Goal: Task Accomplishment & Management: Complete application form

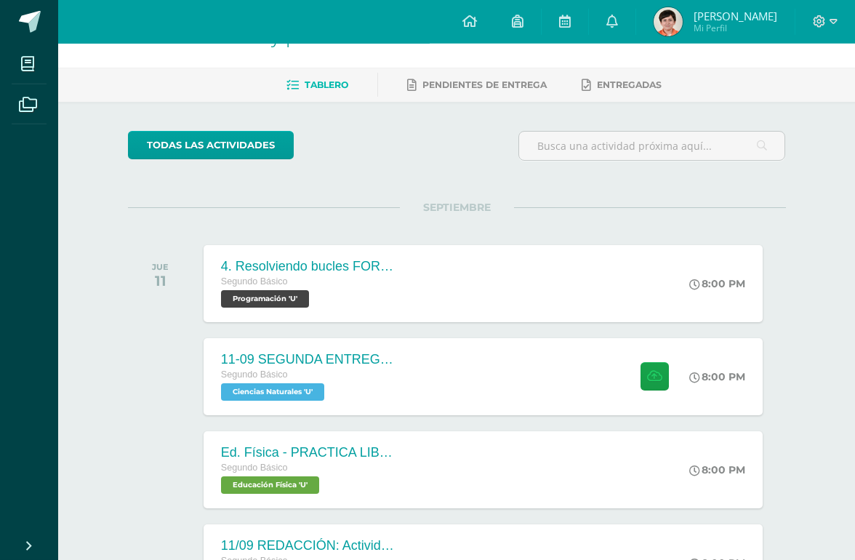
scroll to position [43, 0]
click at [641, 388] on button at bounding box center [655, 375] width 28 height 28
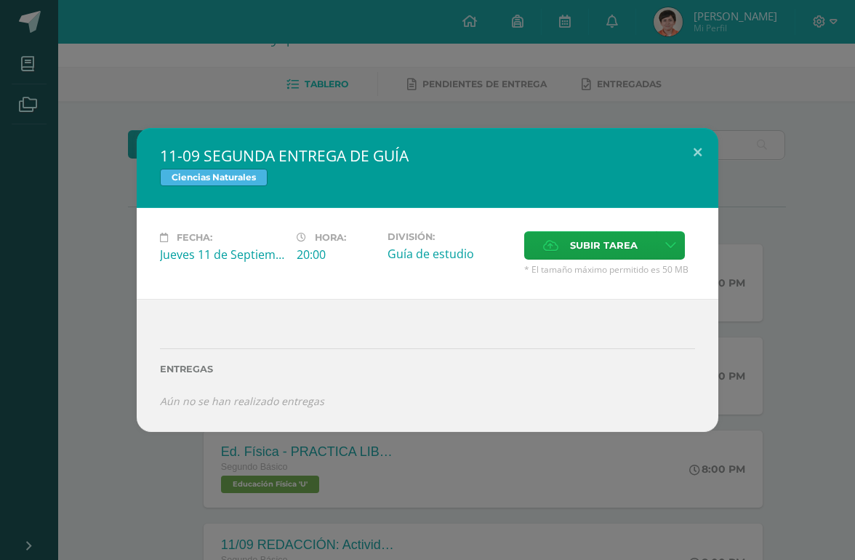
click at [614, 245] on span "Subir tarea" at bounding box center [604, 245] width 68 height 27
click at [0, 0] on input "Subir tarea" at bounding box center [0, 0] width 0 height 0
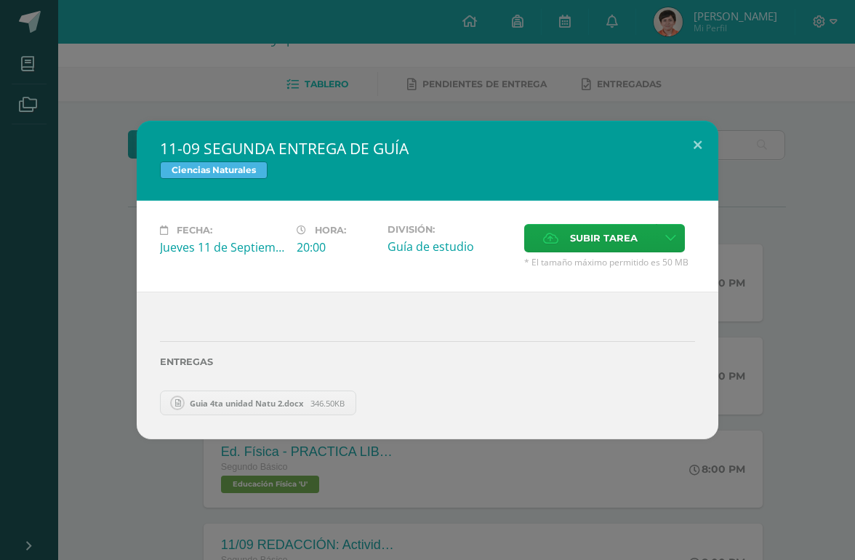
click at [692, 139] on button at bounding box center [697, 145] width 41 height 49
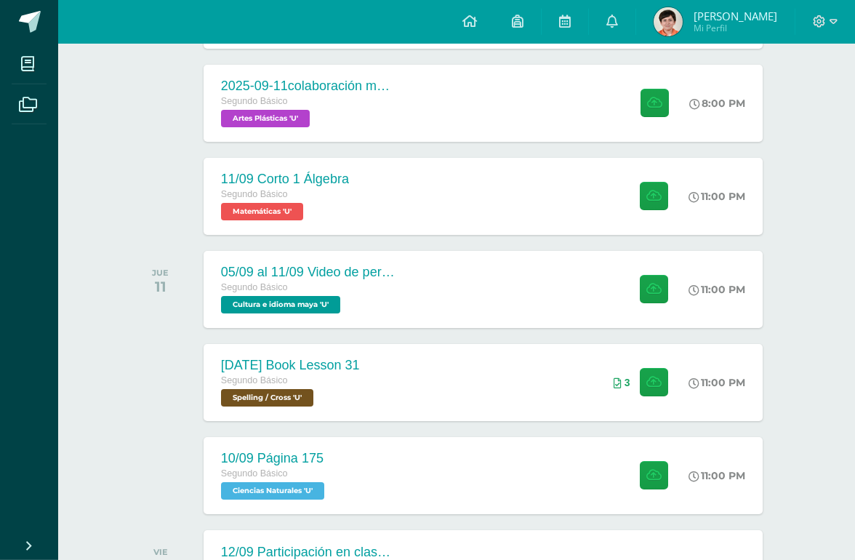
scroll to position [591, 0]
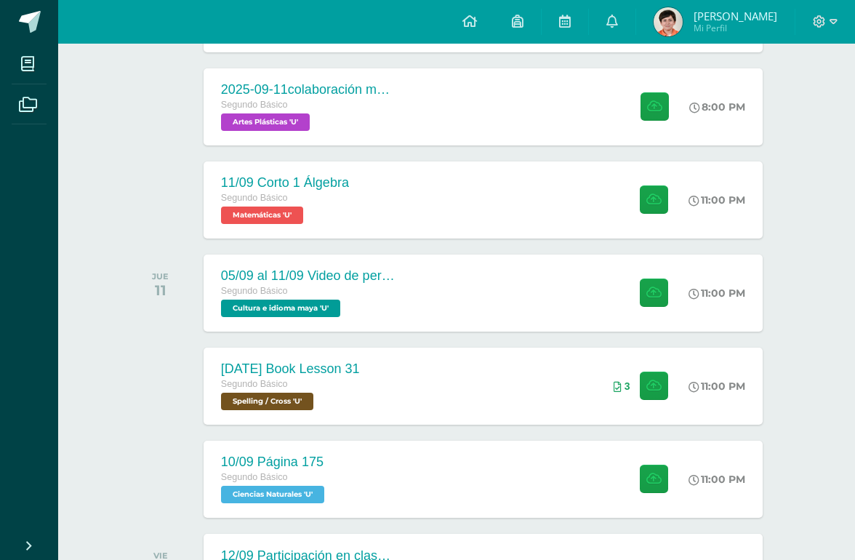
click at [734, 1] on link "Marco Rafael Mi Perfil" at bounding box center [715, 22] width 159 height 44
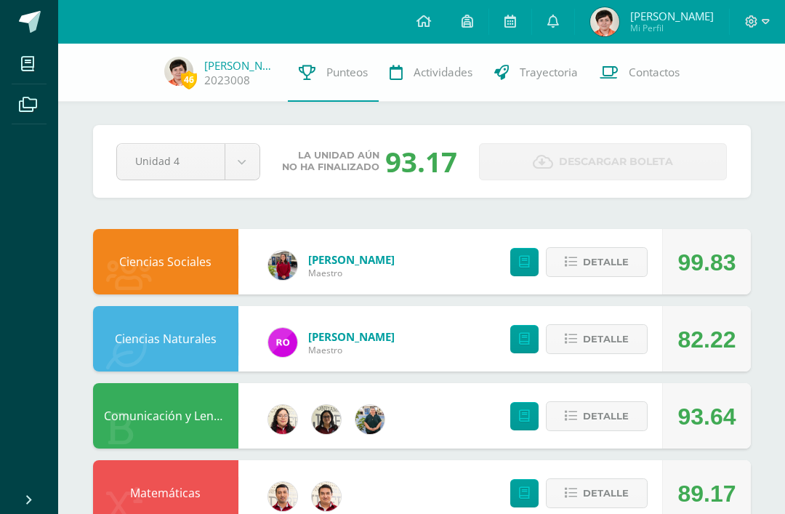
scroll to position [100, 0]
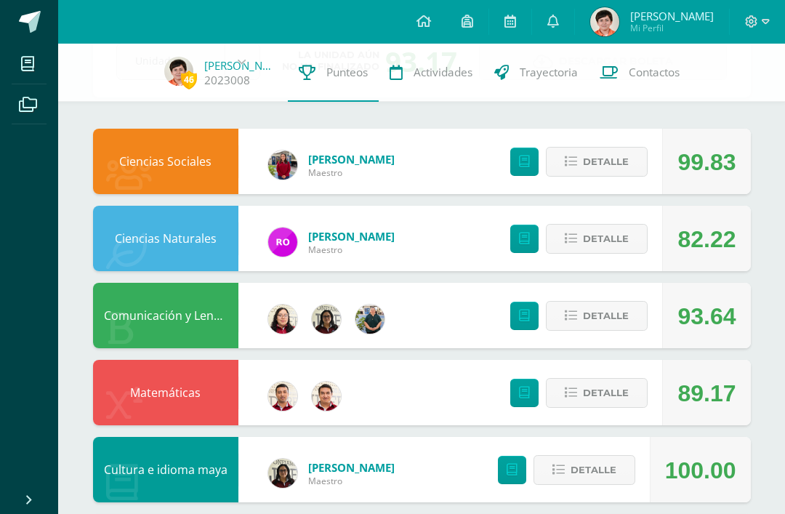
click at [436, 31] on link at bounding box center [423, 22] width 45 height 44
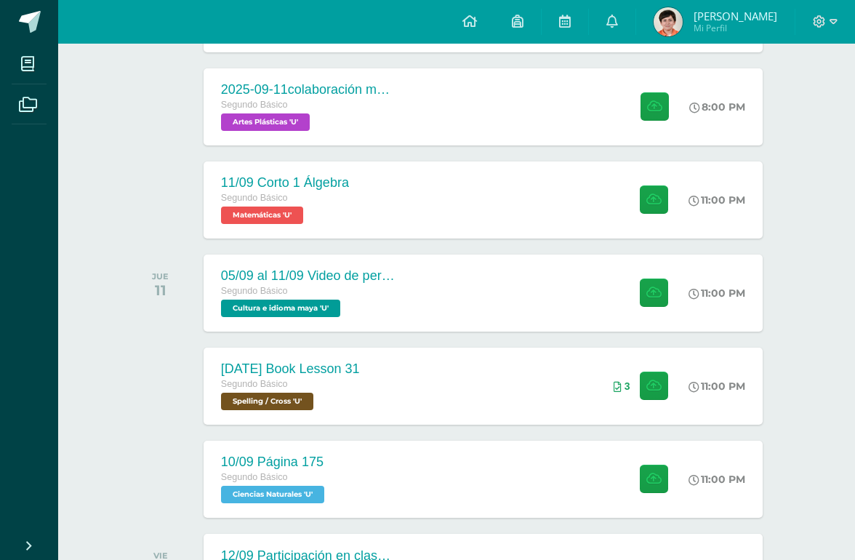
scroll to position [592, 0]
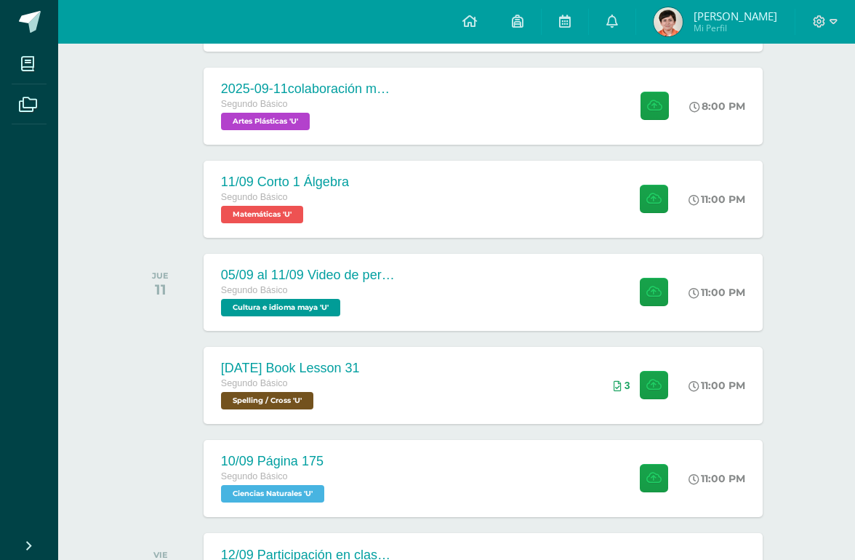
click at [274, 481] on span "Segundo Básico" at bounding box center [254, 476] width 67 height 10
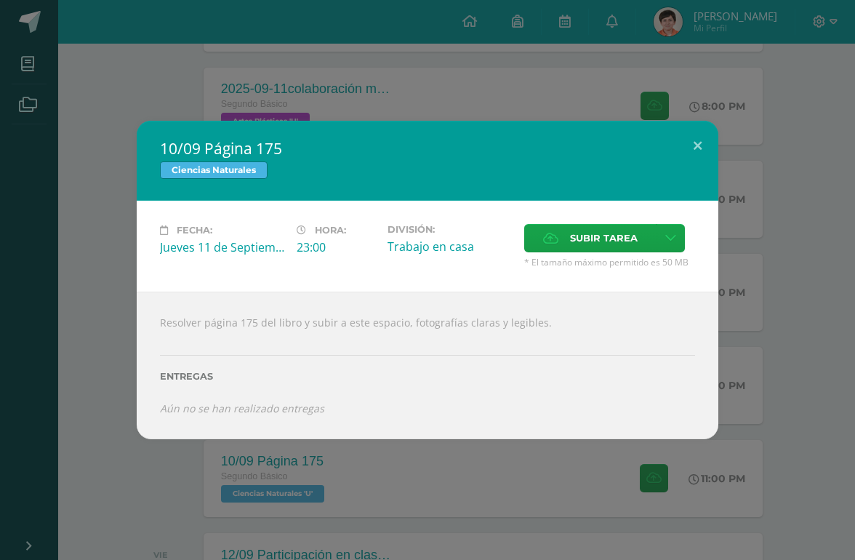
click at [631, 228] on span "Subir tarea" at bounding box center [604, 238] width 68 height 27
click at [0, 0] on input "Subir tarea" at bounding box center [0, 0] width 0 height 0
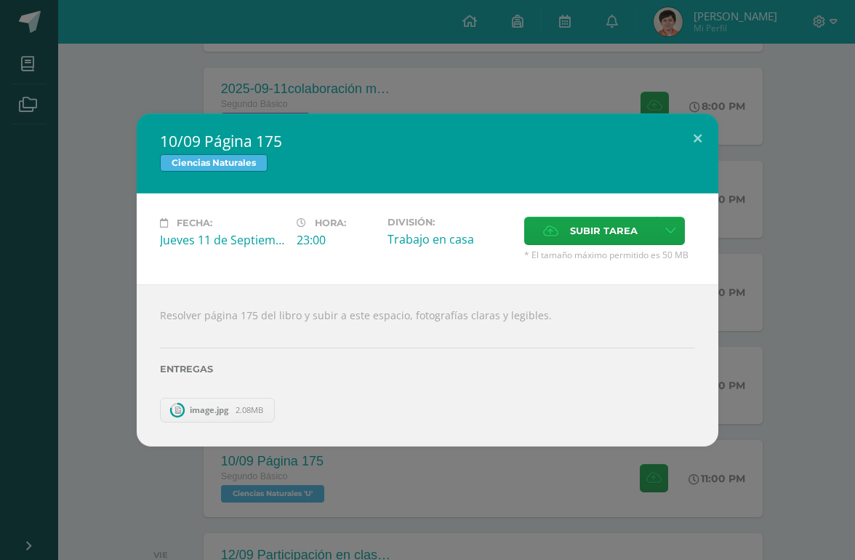
click at [706, 129] on button at bounding box center [697, 137] width 41 height 49
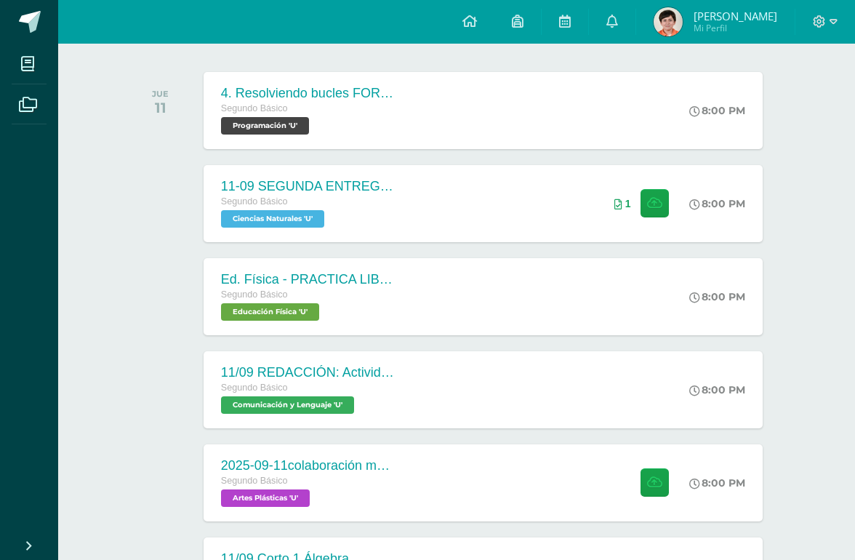
scroll to position [217, 0]
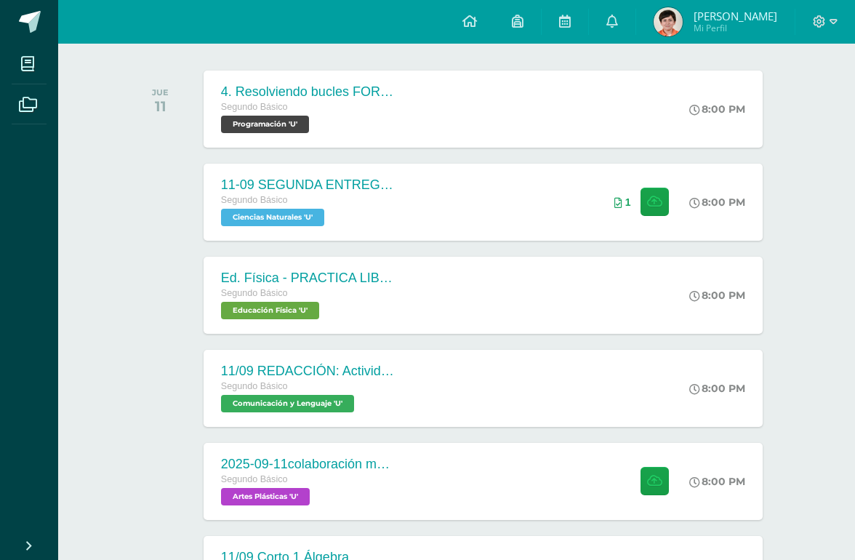
click at [656, 388] on div "11/09 REDACCIÓN: Actividad de Guatemala Segundo Básico Comunicación y Lenguaje …" at bounding box center [483, 388] width 559 height 77
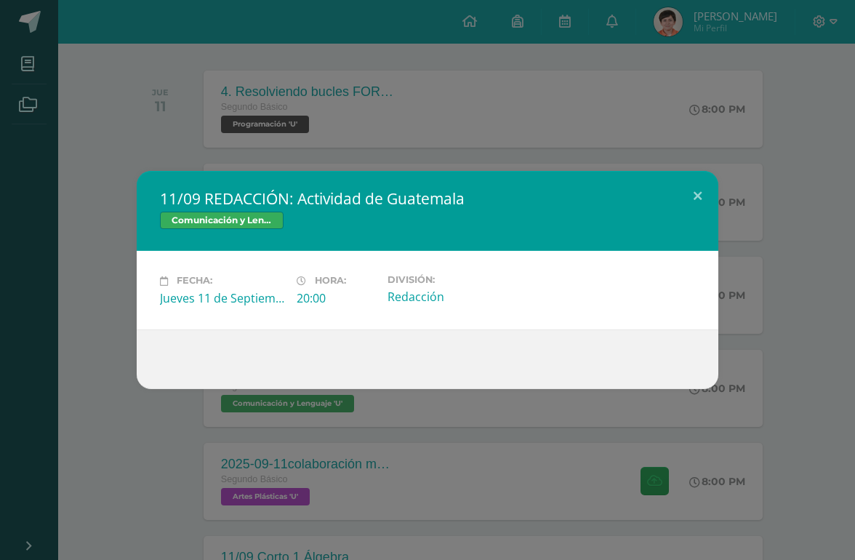
click at [696, 166] on div "11/09 REDACCIÓN: Actividad de Guatemala Comunicación y Lenguaje Fecha: Jueves 1…" at bounding box center [427, 280] width 855 height 560
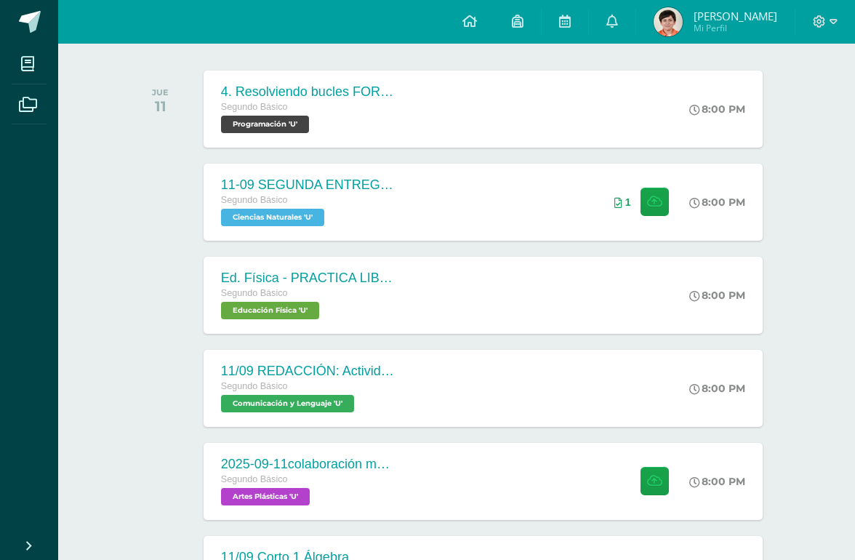
click at [696, 165] on div "11/09 REDACCIÓN: Actividad de Guatemala Comunicación y Lenguaje Fecha: Jueves 1…" at bounding box center [427, 280] width 855 height 560
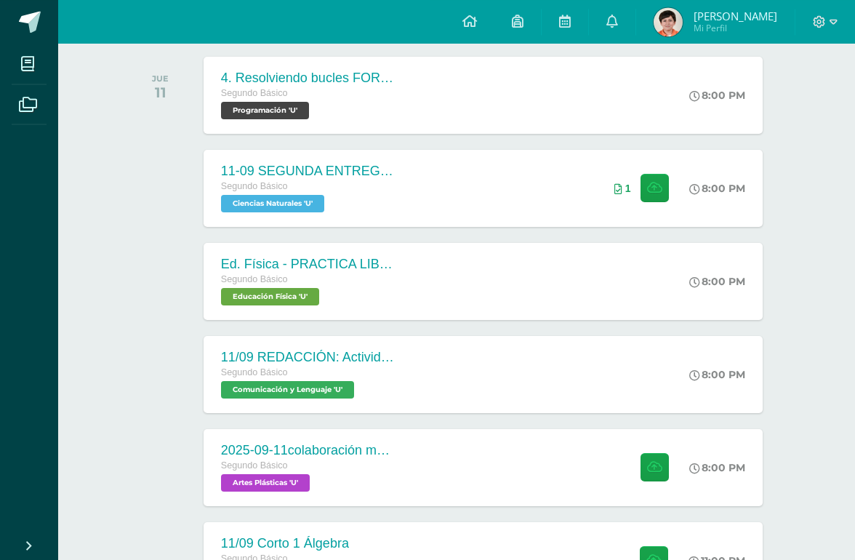
scroll to position [231, 0]
